Goal: Information Seeking & Learning: Learn about a topic

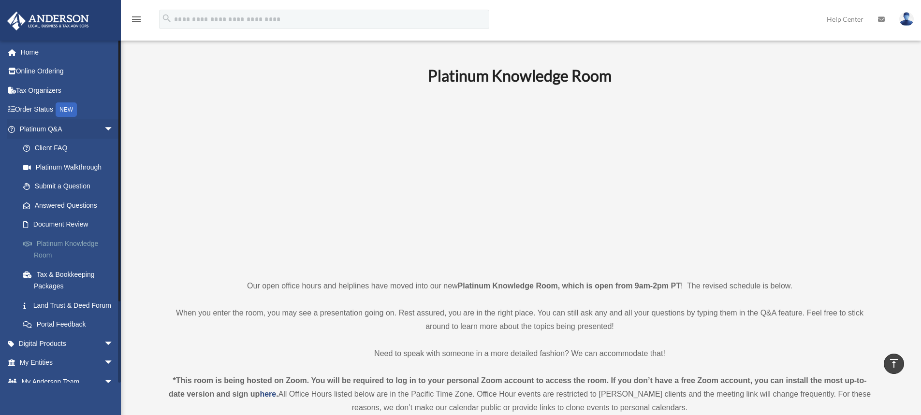
scroll to position [242, 0]
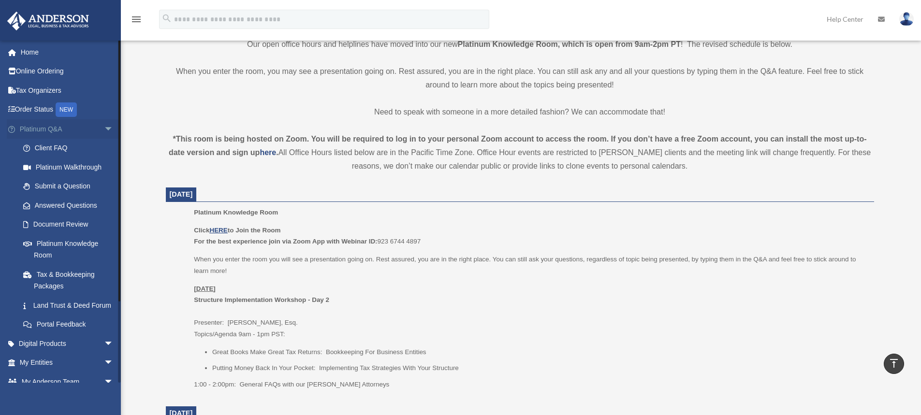
click at [104, 126] on span "arrow_drop_down" at bounding box center [113, 129] width 19 height 20
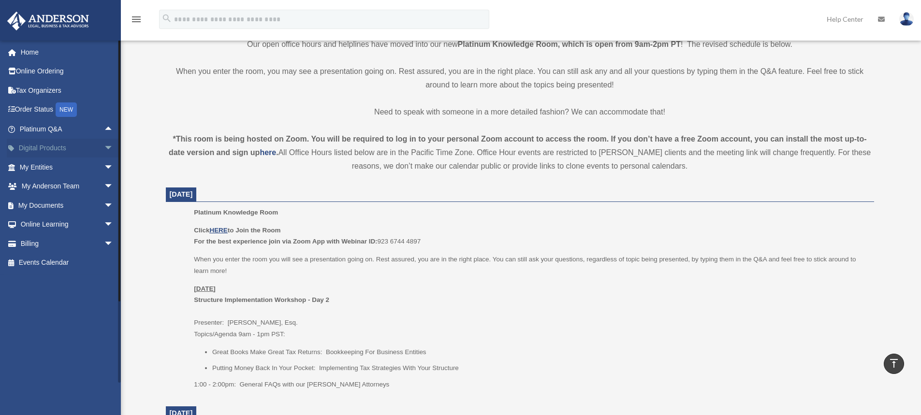
click at [104, 149] on span "arrow_drop_down" at bounding box center [113, 149] width 19 height 20
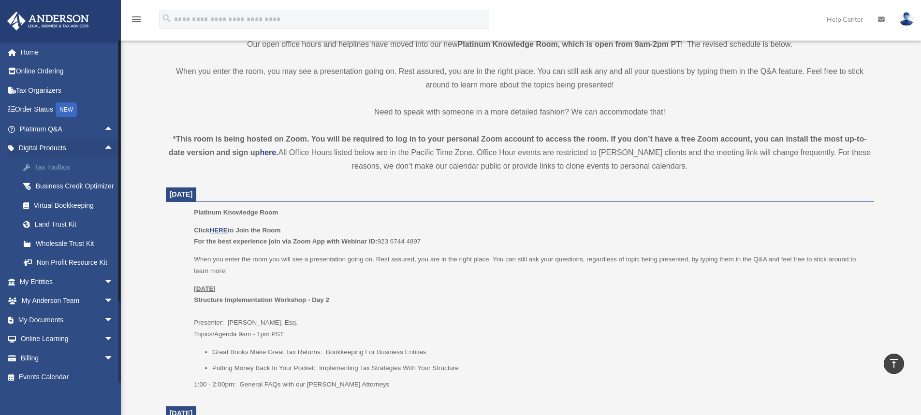
click at [83, 167] on div "Tax Toolbox" at bounding box center [75, 167] width 82 height 12
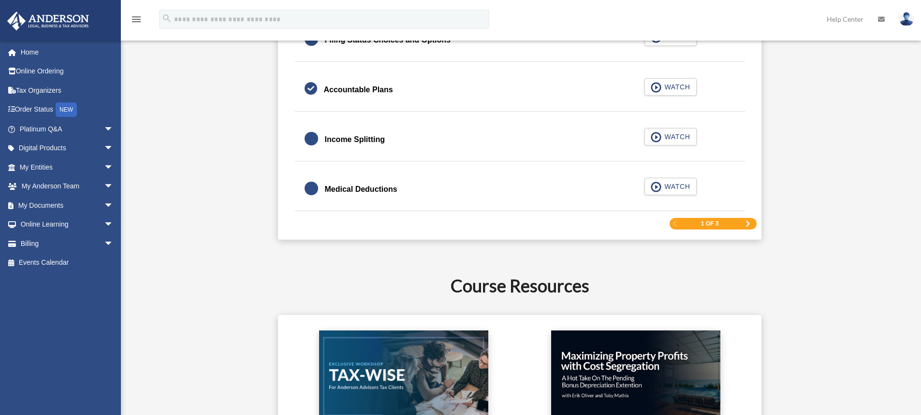
scroll to position [1595, 0]
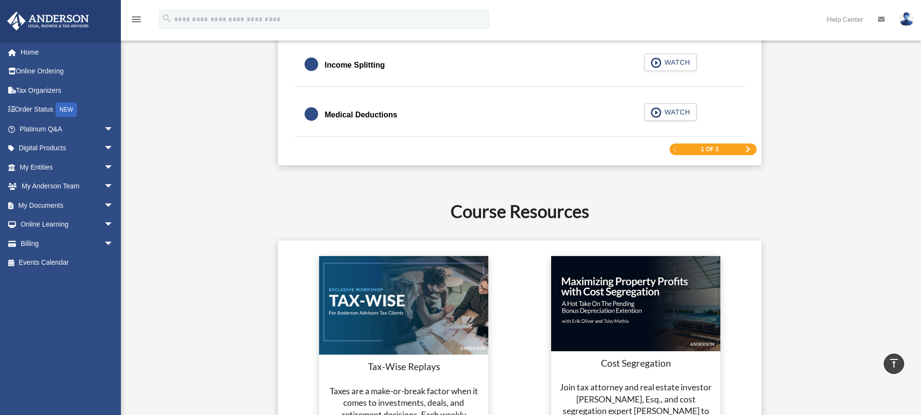
click at [745, 150] on span "Next Page" at bounding box center [748, 149] width 6 height 6
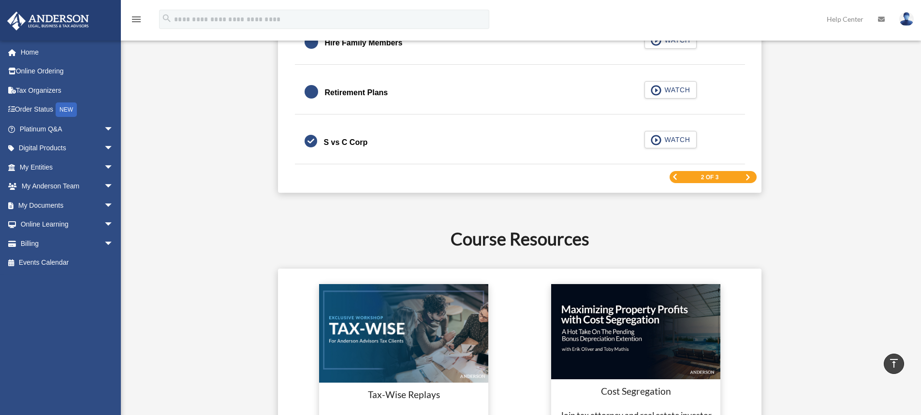
click at [748, 178] on span "Next Page" at bounding box center [748, 177] width 6 height 6
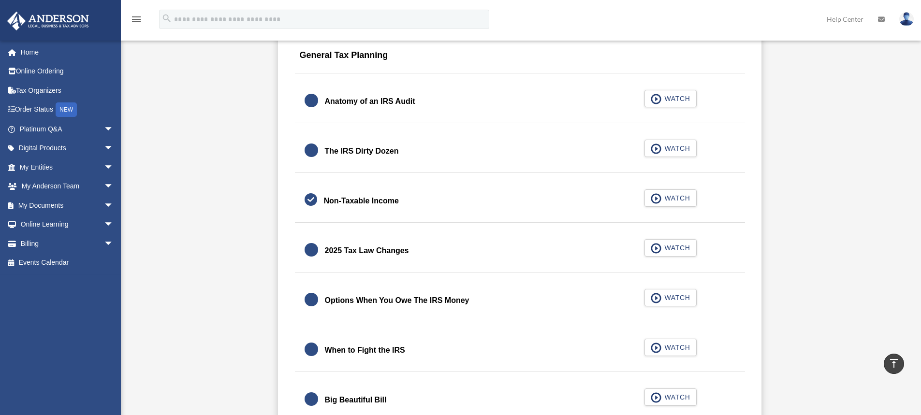
scroll to position [1143, 0]
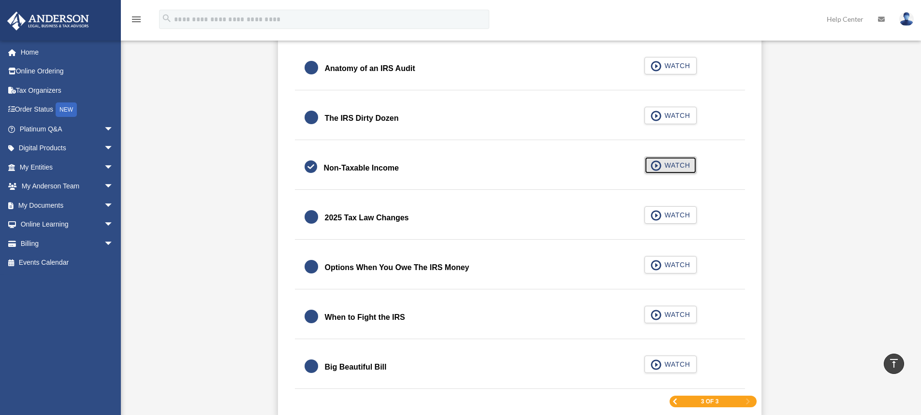
click at [657, 167] on span "button" at bounding box center [655, 165] width 11 height 11
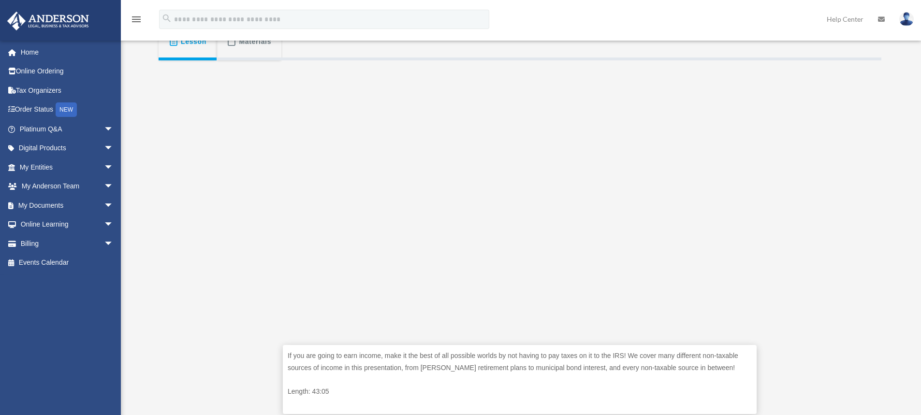
scroll to position [193, 0]
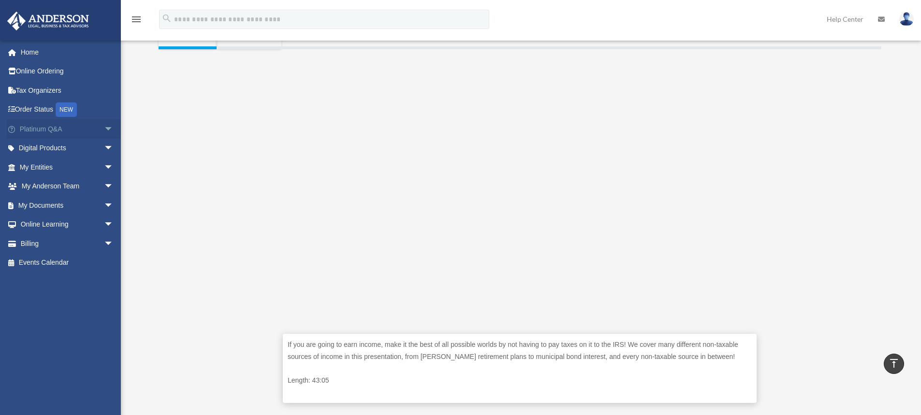
click at [104, 129] on span "arrow_drop_down" at bounding box center [113, 129] width 19 height 20
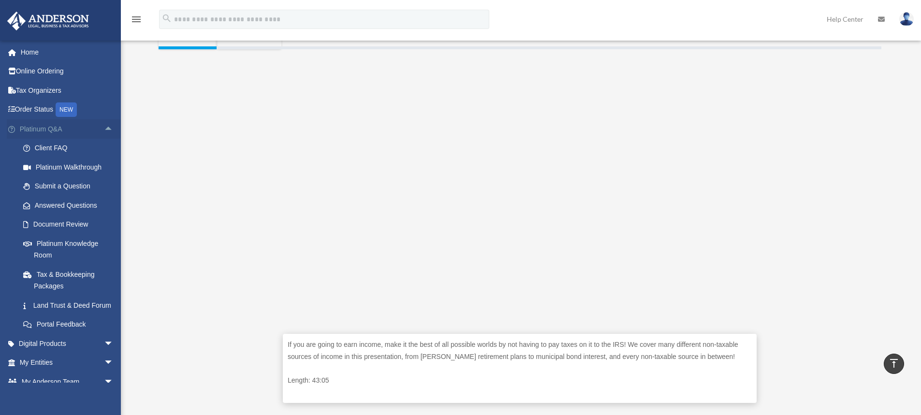
click at [104, 129] on span "arrow_drop_up" at bounding box center [113, 129] width 19 height 20
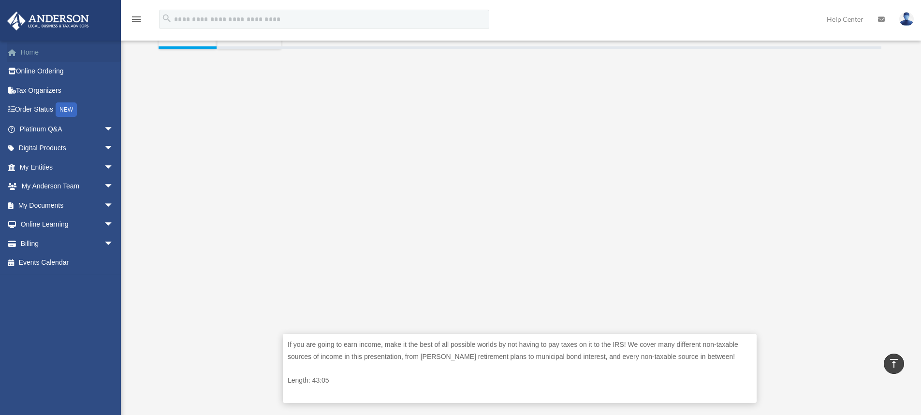
click at [40, 53] on link "Home" at bounding box center [67, 52] width 121 height 19
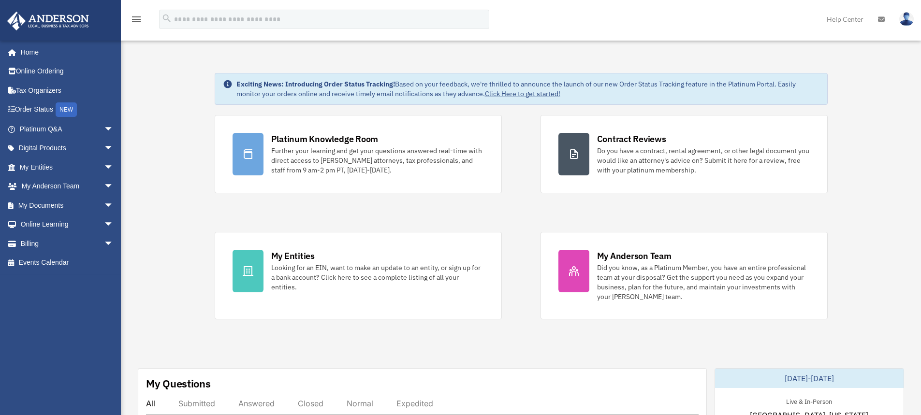
click at [73, 21] on img at bounding box center [47, 21] width 87 height 19
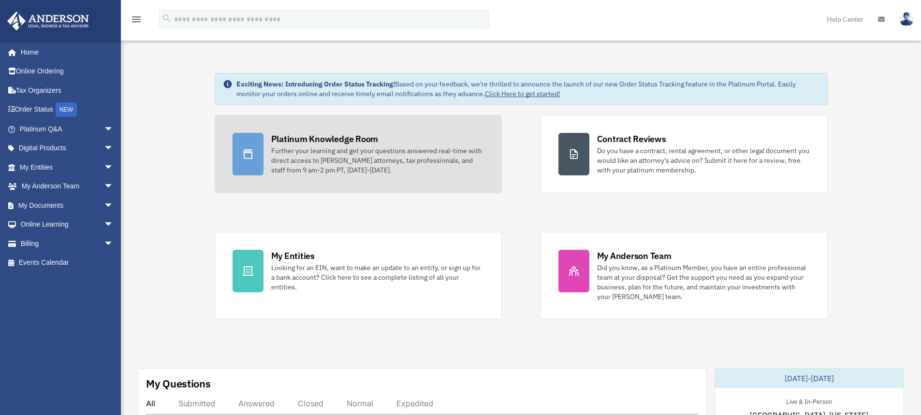
click at [352, 163] on div "Further your learning and get your questions answered real-time with direct acc…" at bounding box center [377, 160] width 213 height 29
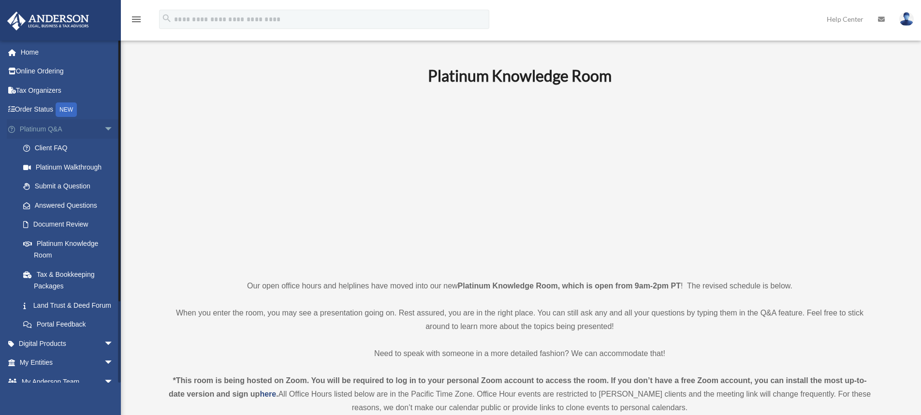
click at [104, 129] on span "arrow_drop_down" at bounding box center [113, 129] width 19 height 20
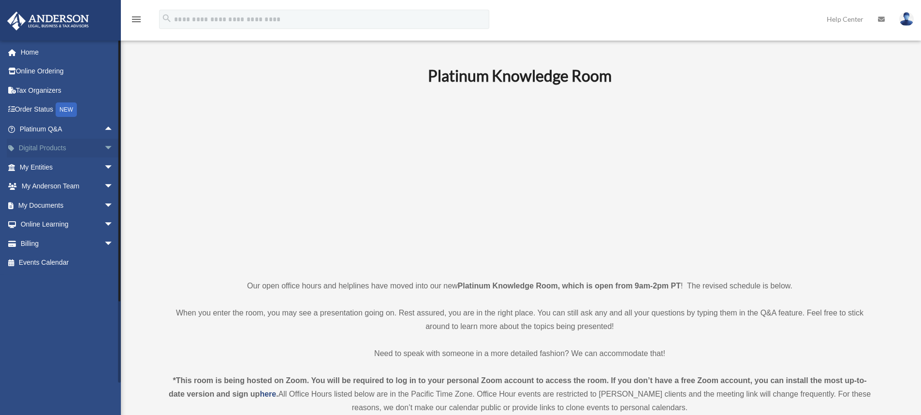
click at [104, 148] on span "arrow_drop_down" at bounding box center [113, 149] width 19 height 20
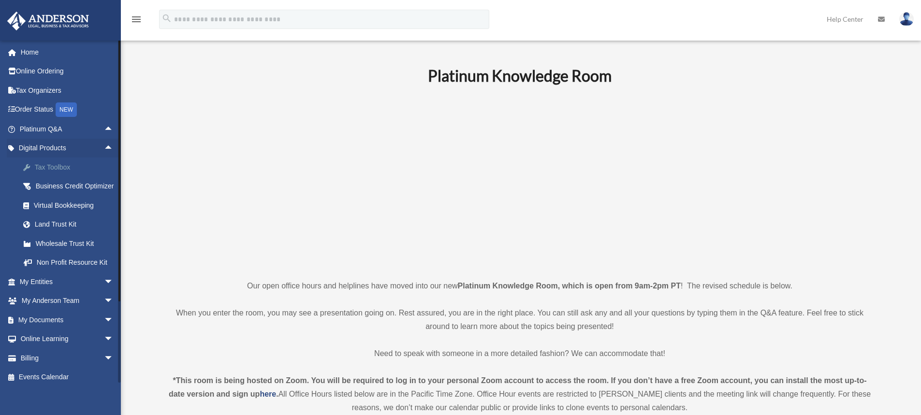
click at [85, 168] on div "Tax Toolbox" at bounding box center [75, 167] width 82 height 12
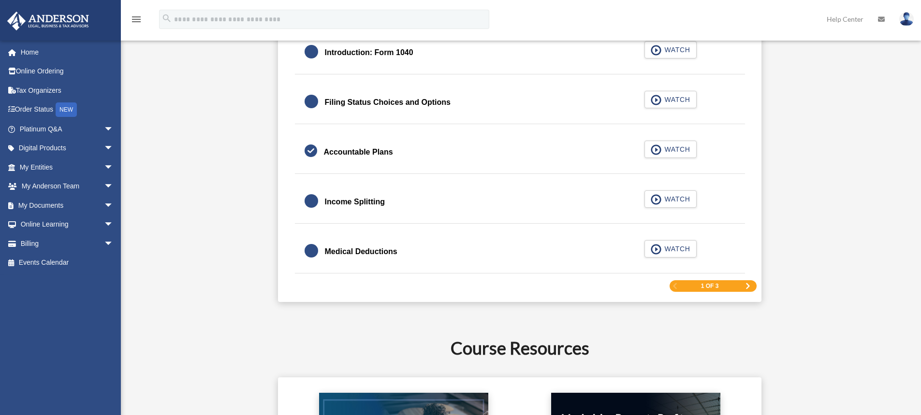
scroll to position [1546, 0]
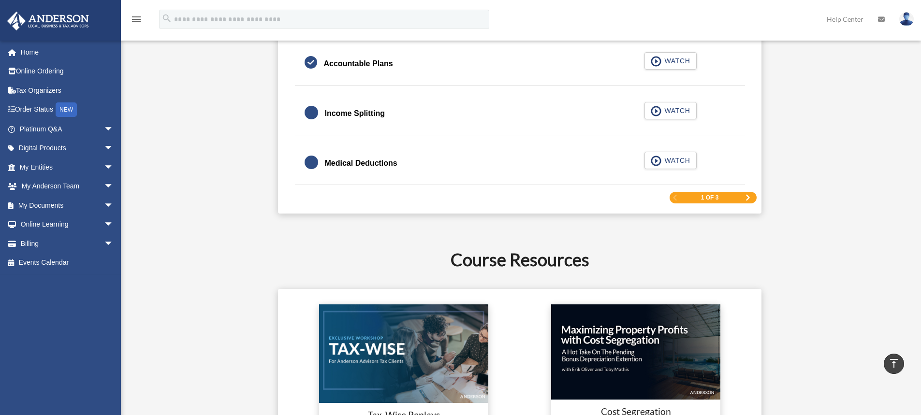
click at [750, 196] on div "1 of 3" at bounding box center [712, 198] width 87 height 12
click at [746, 197] on span "Next Page" at bounding box center [748, 198] width 6 height 6
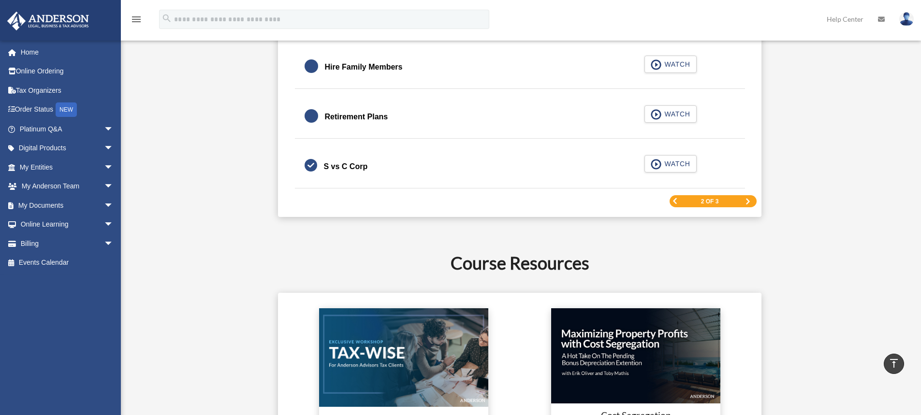
scroll to position [1578, 0]
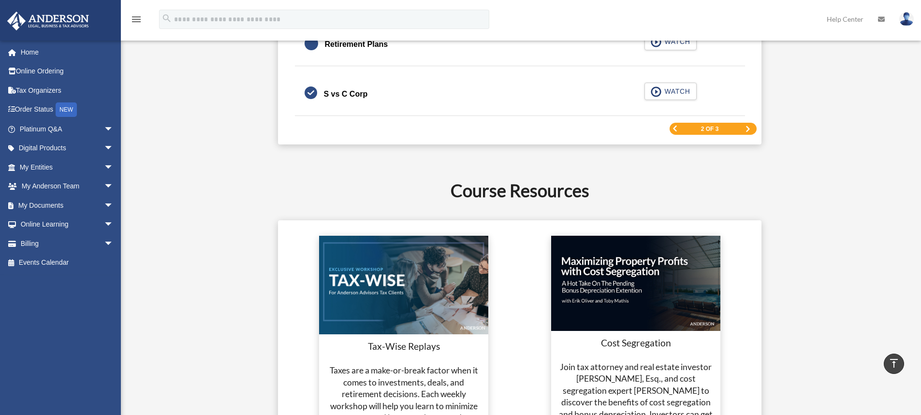
click at [743, 125] on div "2 of 3" at bounding box center [712, 129] width 87 height 12
click at [746, 132] on link "Next Page" at bounding box center [748, 129] width 6 height 7
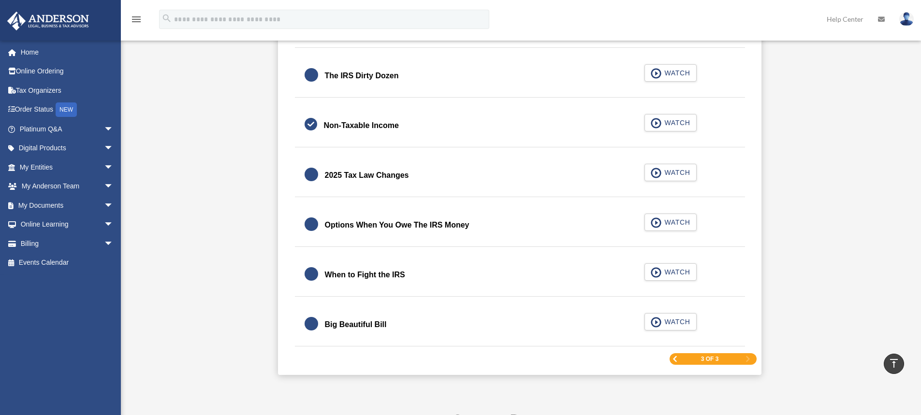
scroll to position [1186, 0]
click at [681, 124] on span "WATCH" at bounding box center [675, 122] width 29 height 10
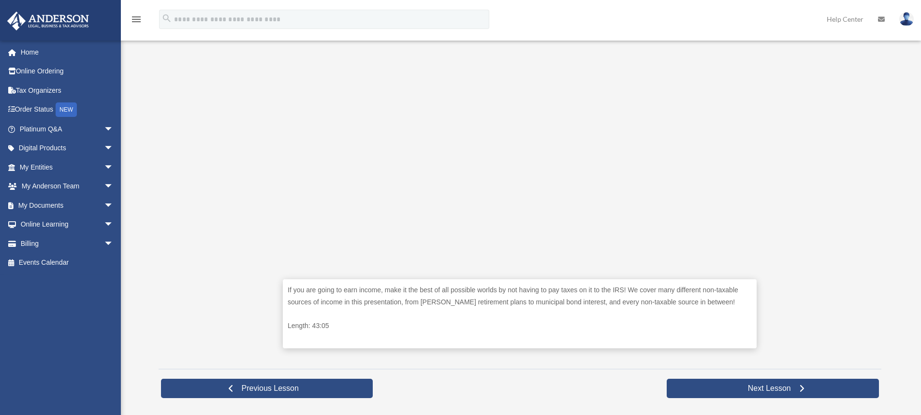
scroll to position [290, 0]
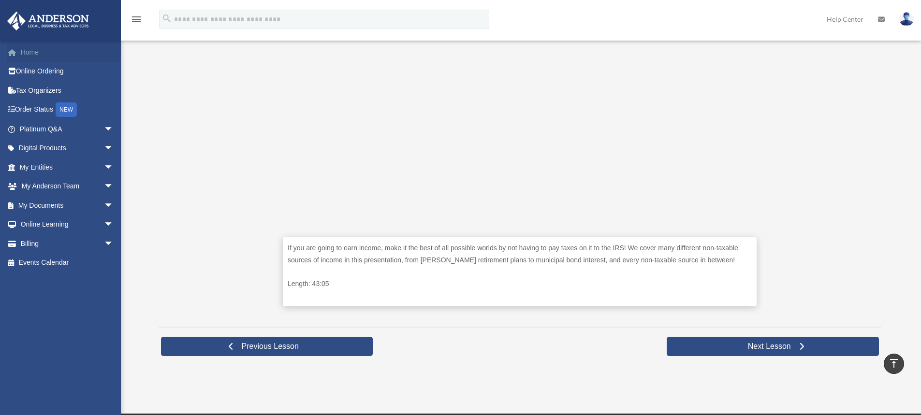
click at [33, 54] on link "Home" at bounding box center [67, 52] width 121 height 19
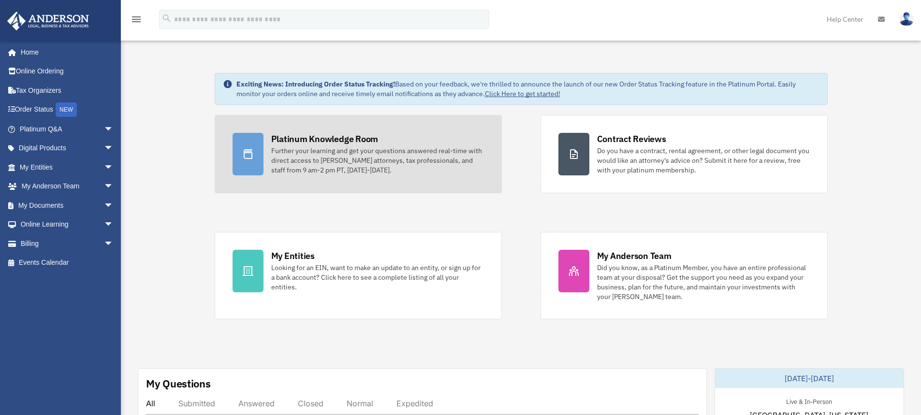
click at [317, 155] on div "Further your learning and get your questions answered real-time with direct acc…" at bounding box center [377, 160] width 213 height 29
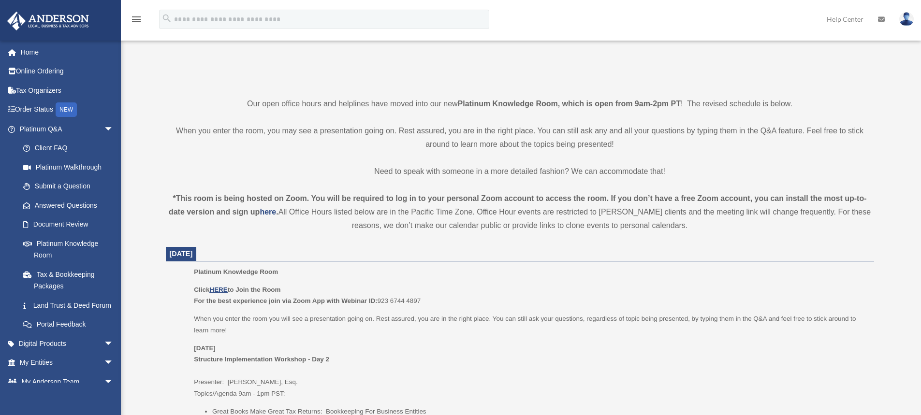
scroll to position [242, 0]
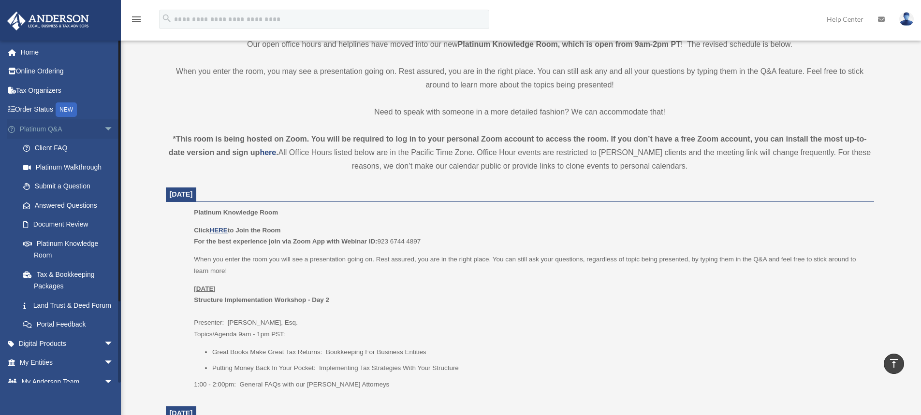
click at [104, 130] on span "arrow_drop_down" at bounding box center [113, 129] width 19 height 20
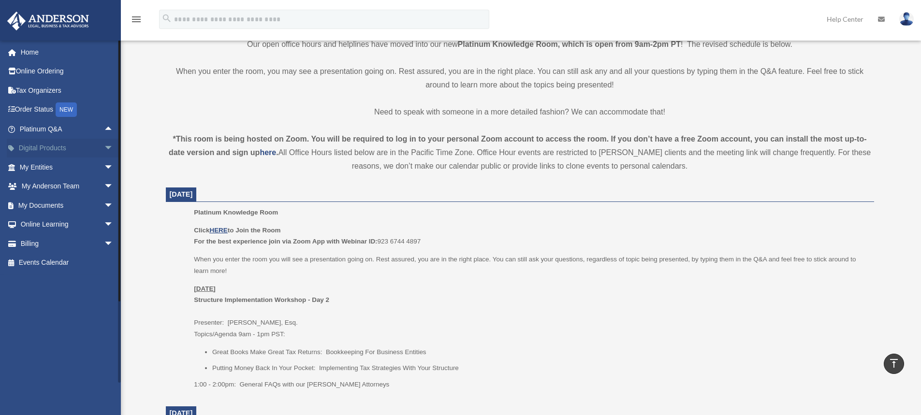
click at [104, 152] on span "arrow_drop_down" at bounding box center [113, 149] width 19 height 20
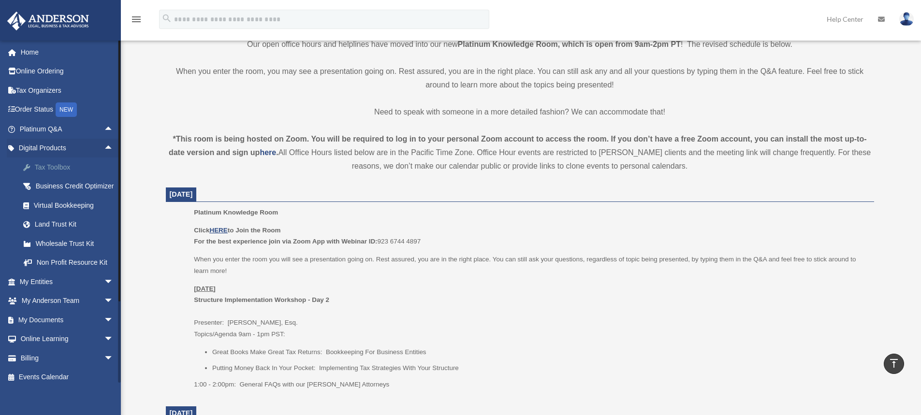
click at [94, 165] on div "Tax Toolbox" at bounding box center [75, 167] width 82 height 12
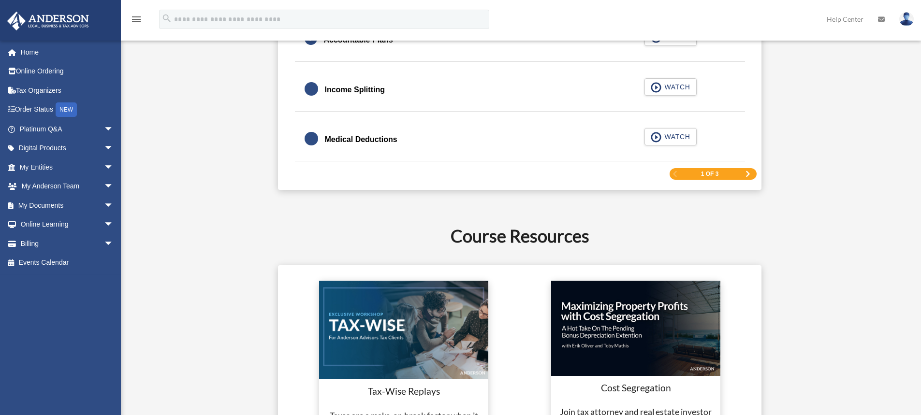
scroll to position [1691, 0]
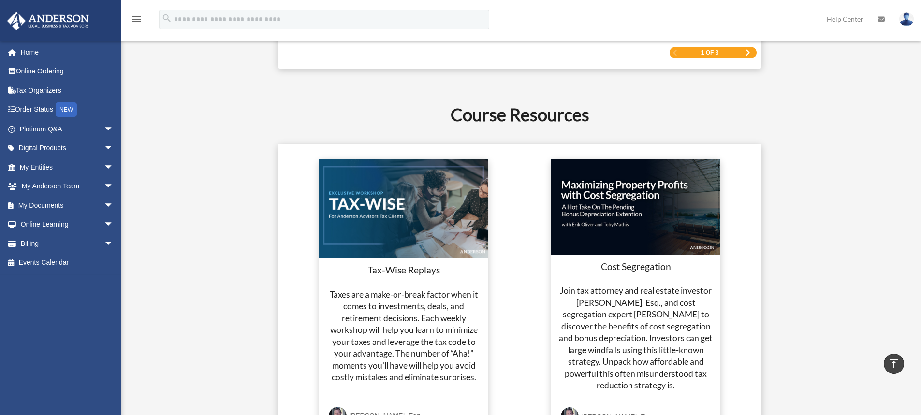
click at [748, 51] on span "Next Page" at bounding box center [748, 53] width 6 height 6
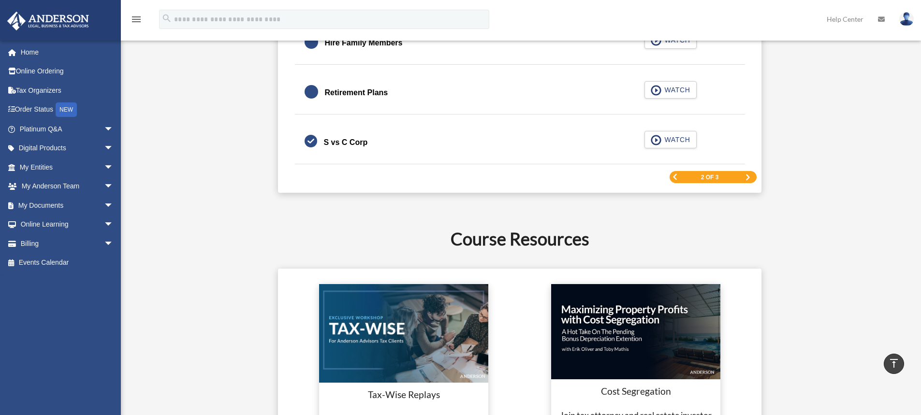
click at [746, 179] on span "Next Page" at bounding box center [748, 177] width 6 height 6
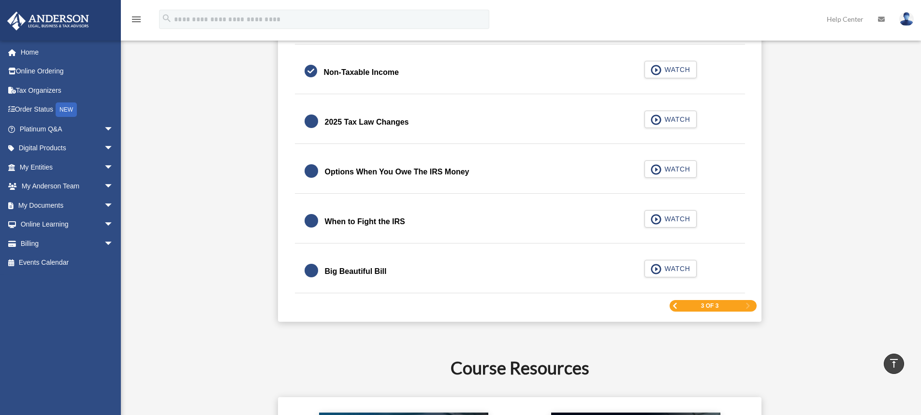
scroll to position [1240, 0]
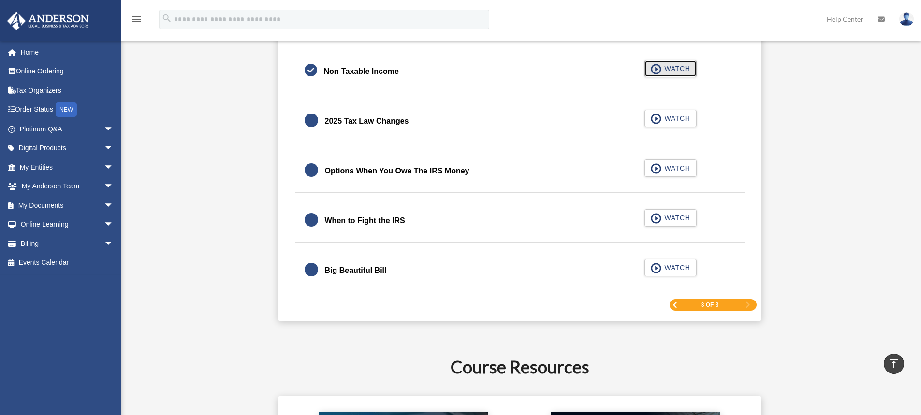
click at [679, 68] on span "WATCH" at bounding box center [675, 69] width 29 height 10
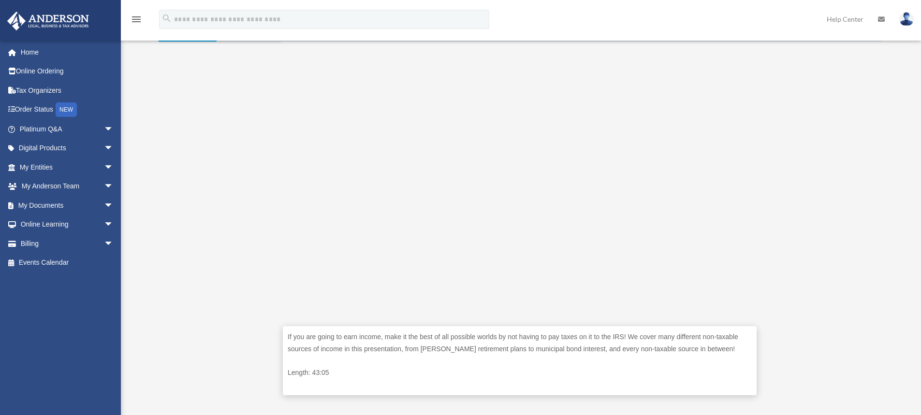
scroll to position [290, 0]
